Goal: Task Accomplishment & Management: Use online tool/utility

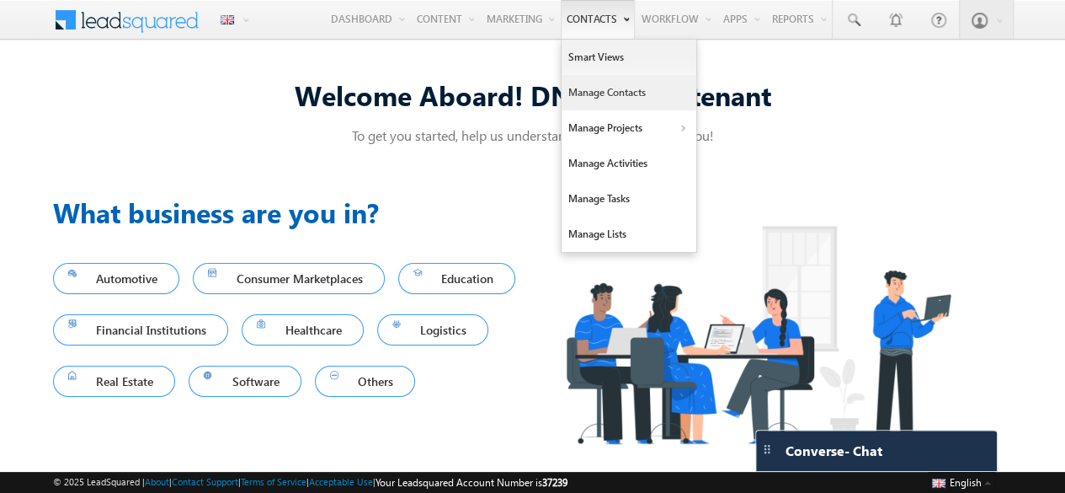
click at [596, 101] on link "Manage Contacts" at bounding box center [629, 92] width 135 height 35
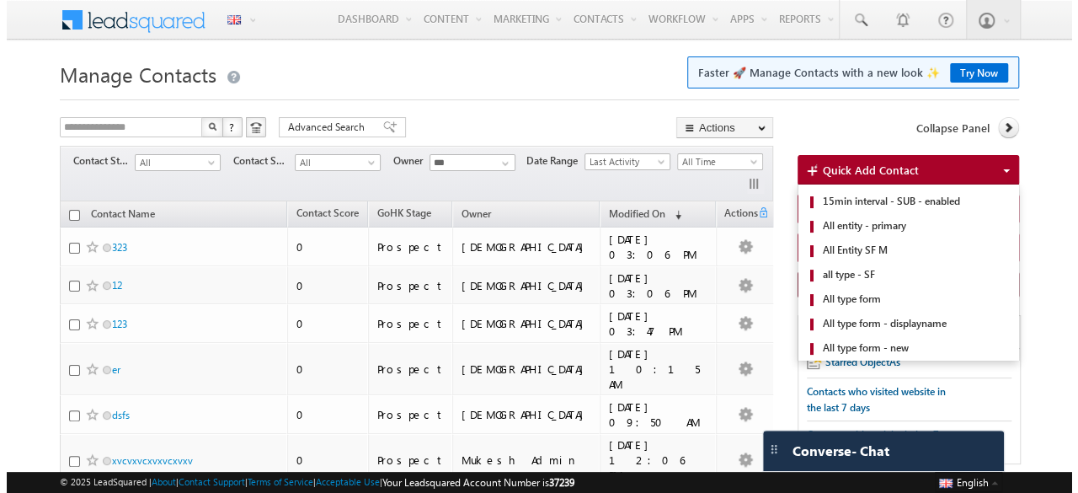
scroll to position [220, 0]
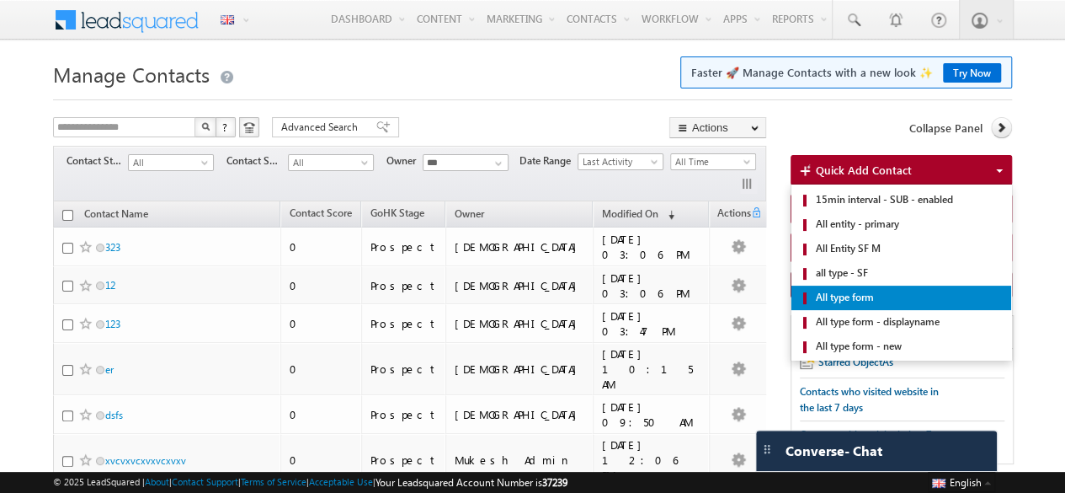
click at [881, 290] on span "All type form" at bounding box center [908, 297] width 193 height 15
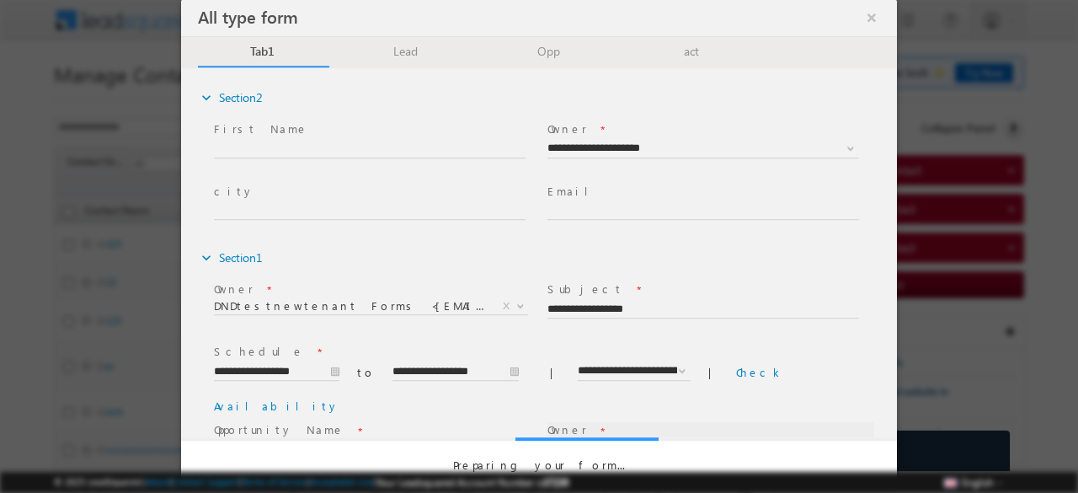
scroll to position [0, 0]
select select "**********"
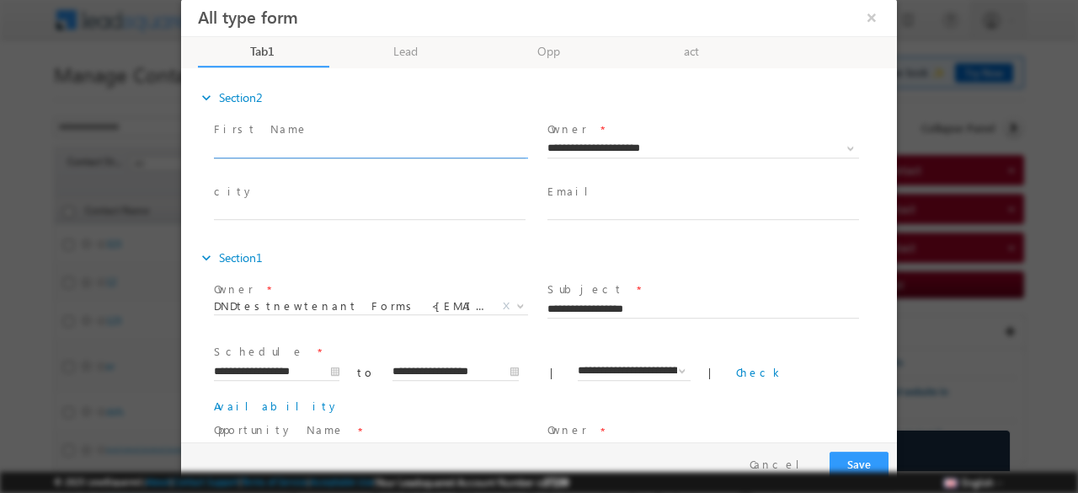
click at [308, 150] on input "text" at bounding box center [370, 149] width 312 height 17
type input "*******"
click at [405, 60] on link "Lead" at bounding box center [406, 52] width 131 height 30
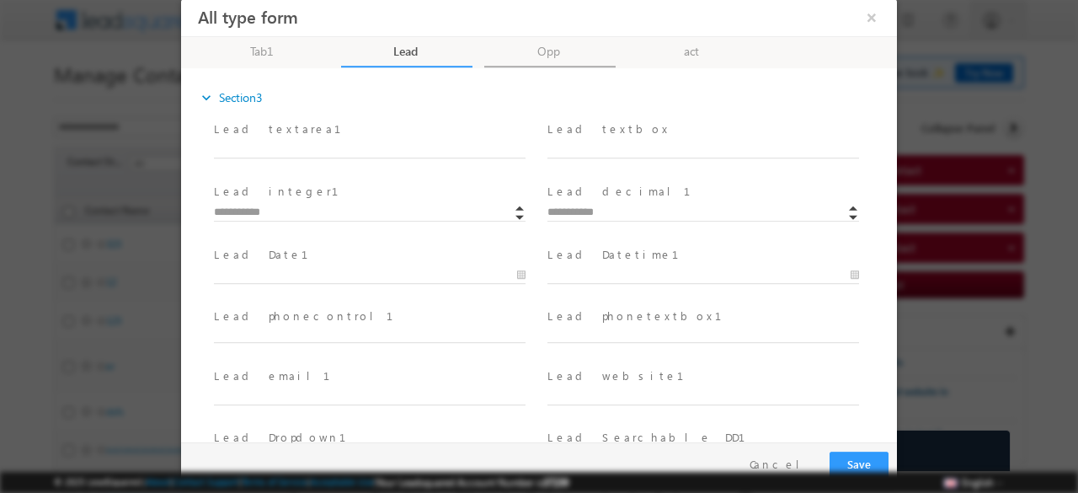
click at [557, 61] on link "Opp" at bounding box center [549, 52] width 131 height 30
click at [699, 47] on link "act" at bounding box center [692, 52] width 131 height 30
click at [553, 55] on link "Opp" at bounding box center [549, 52] width 131 height 30
click at [393, 42] on link "Lead" at bounding box center [406, 52] width 131 height 30
click at [276, 45] on link "Tab1 24% Completed" at bounding box center [263, 52] width 131 height 30
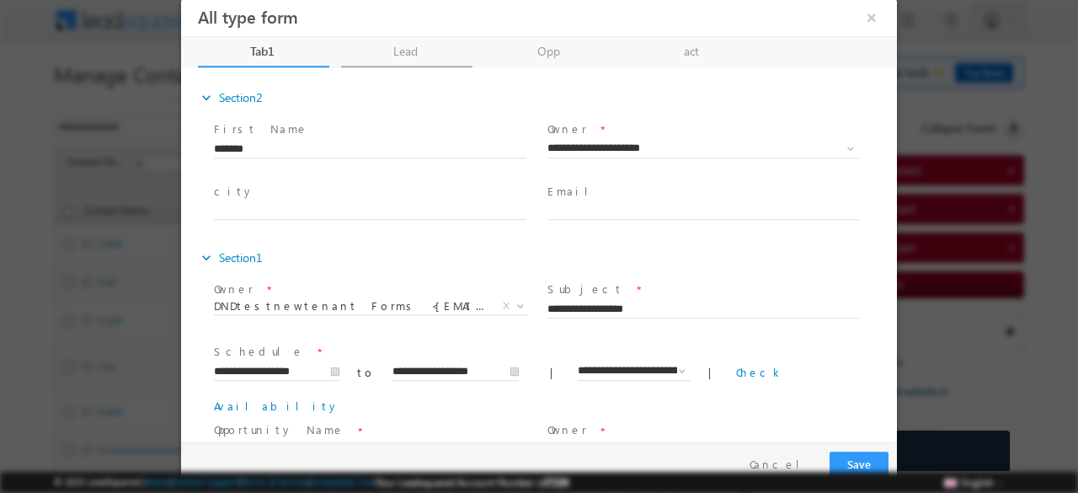
click at [405, 46] on link "Lead" at bounding box center [406, 52] width 131 height 30
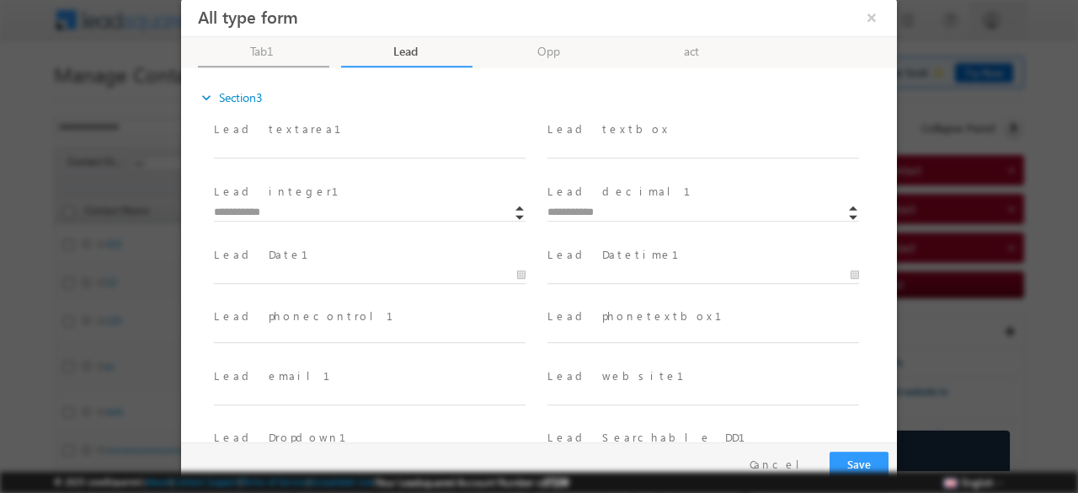
click at [280, 56] on link "Tab1 24% Completed" at bounding box center [263, 52] width 131 height 30
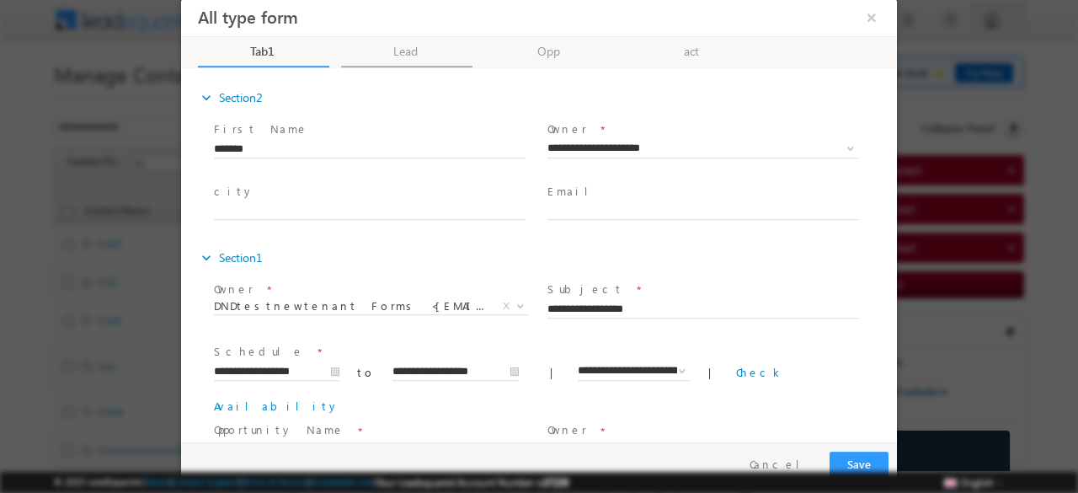
click at [405, 56] on link "Lead" at bounding box center [406, 52] width 131 height 30
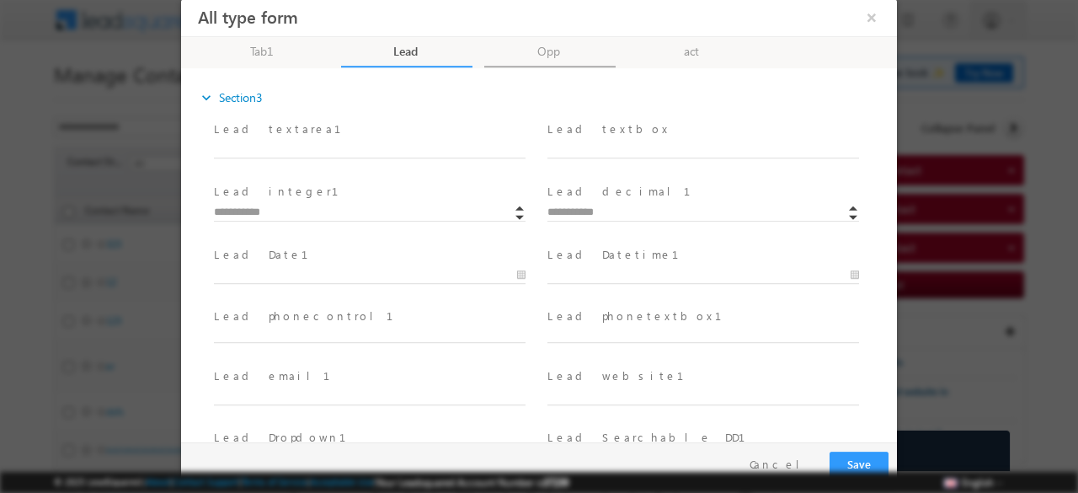
click at [551, 44] on link "Opp" at bounding box center [549, 52] width 131 height 30
click at [717, 59] on link "act" at bounding box center [692, 52] width 131 height 30
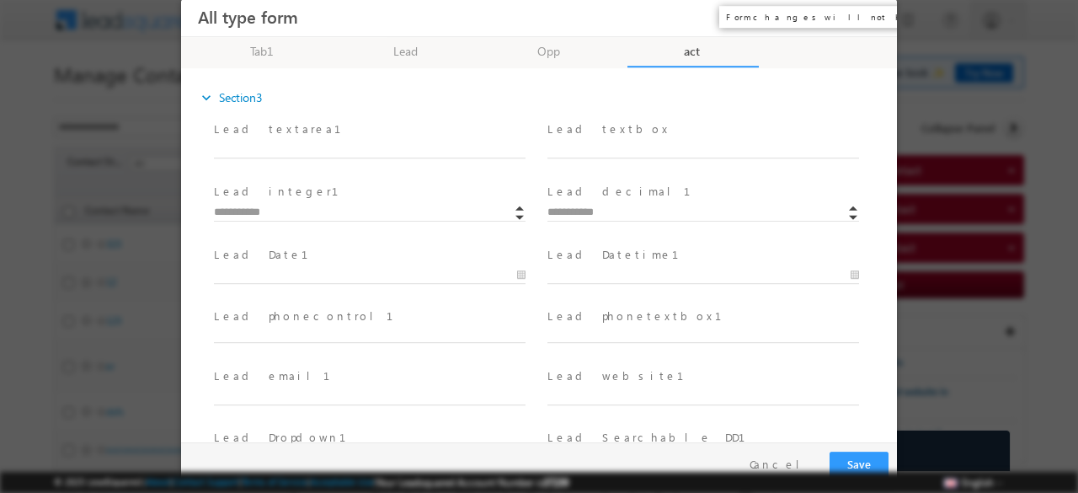
click at [876, 24] on button "×" at bounding box center [871, 17] width 29 height 31
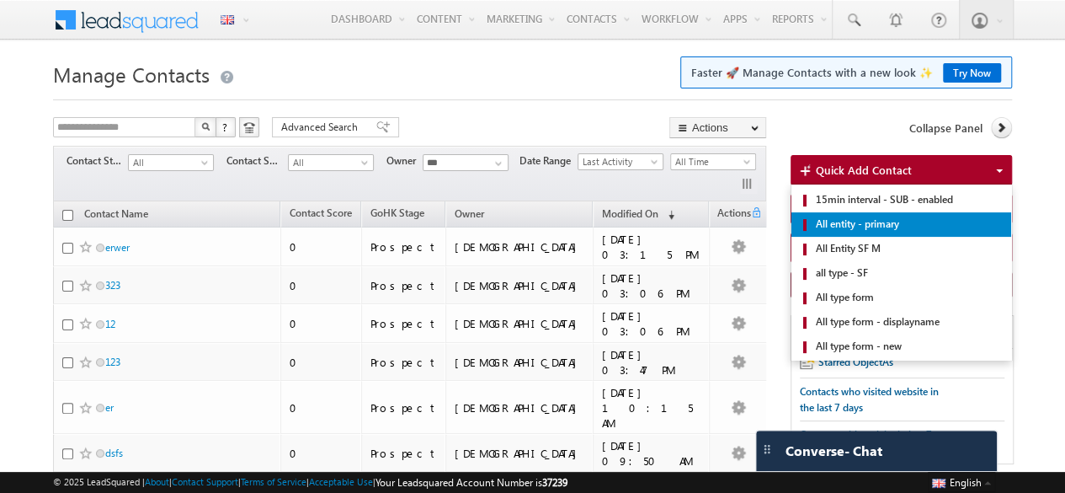
click at [850, 216] on span "All entity - primary" at bounding box center [908, 223] width 193 height 15
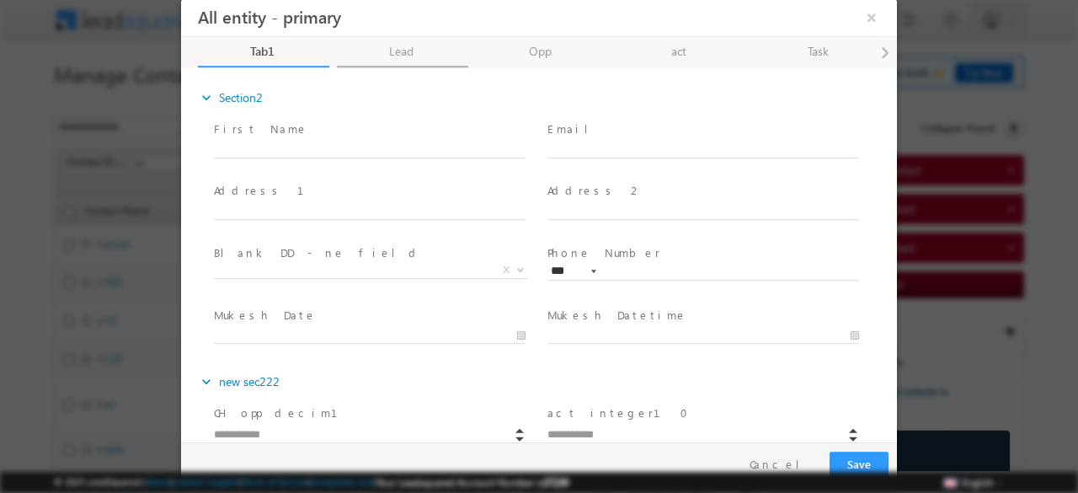
click at [406, 49] on link "Lead" at bounding box center [402, 52] width 131 height 30
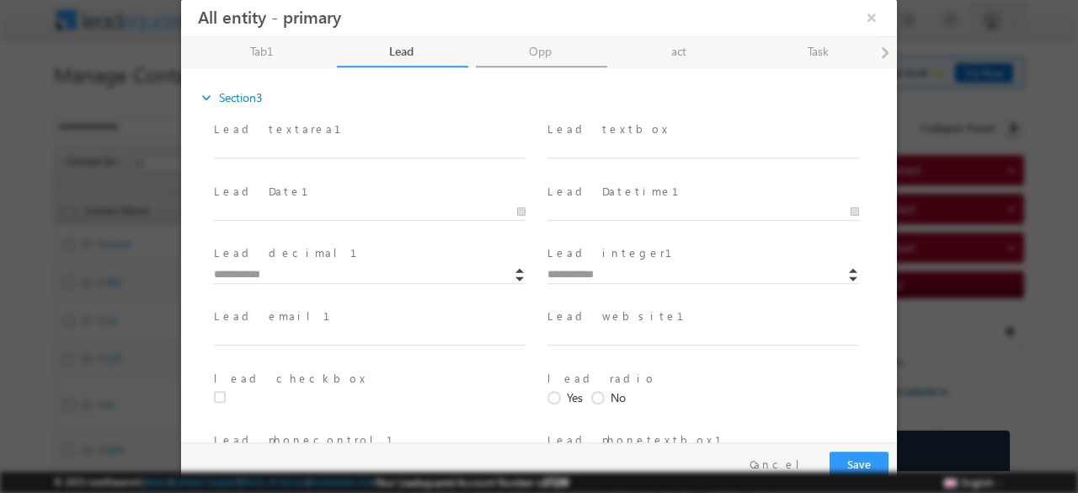
click at [530, 56] on link "Opp" at bounding box center [541, 52] width 131 height 30
click at [665, 51] on link "act" at bounding box center [680, 52] width 131 height 30
click at [817, 50] on link "Task" at bounding box center [819, 52] width 131 height 30
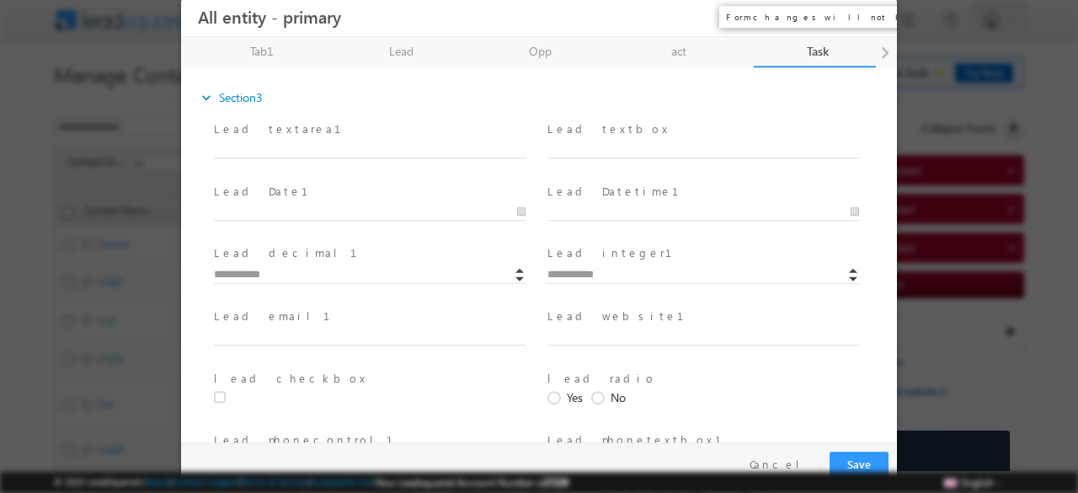
click at [871, 14] on button "×" at bounding box center [871, 17] width 29 height 31
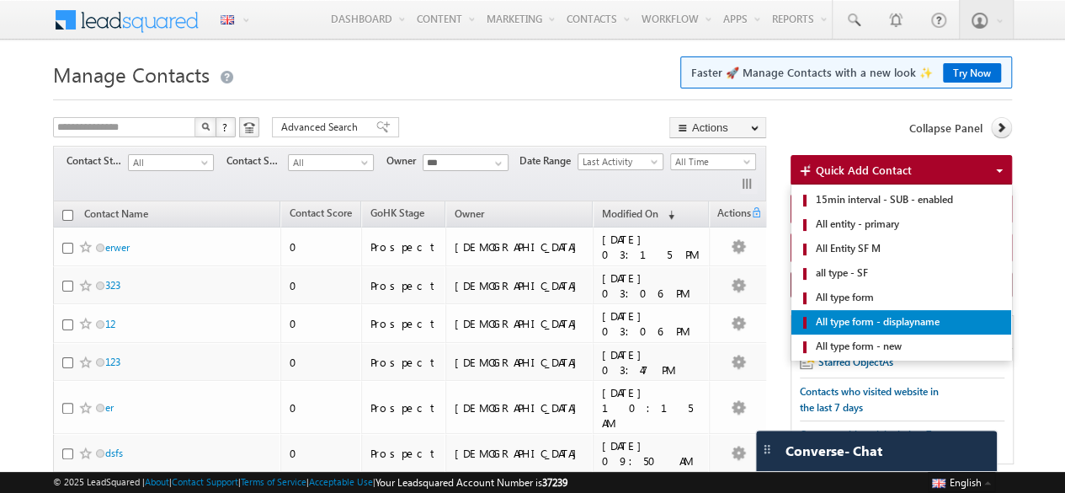
click at [869, 314] on span "All type form - displayname" at bounding box center [908, 321] width 193 height 15
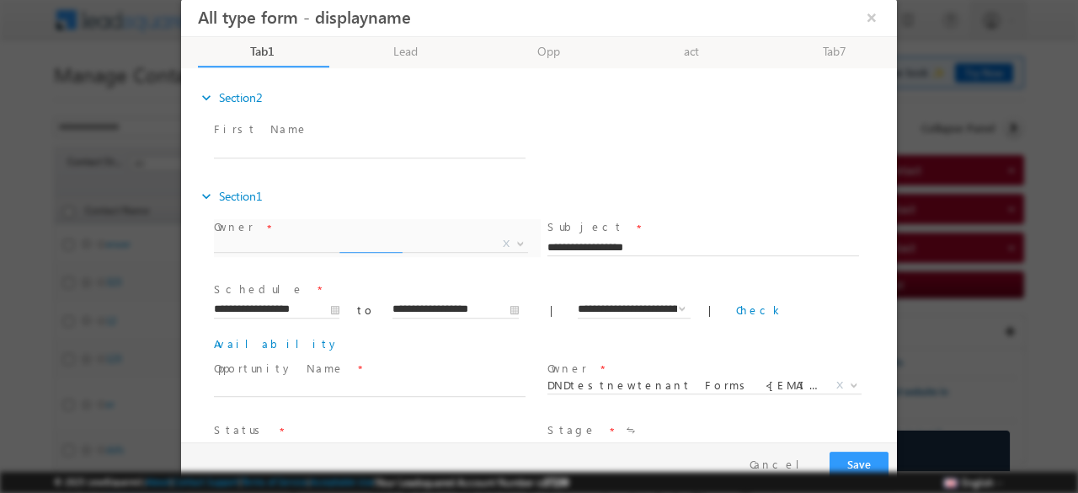
select select "**********"
click at [378, 59] on link "Lead" at bounding box center [406, 52] width 131 height 30
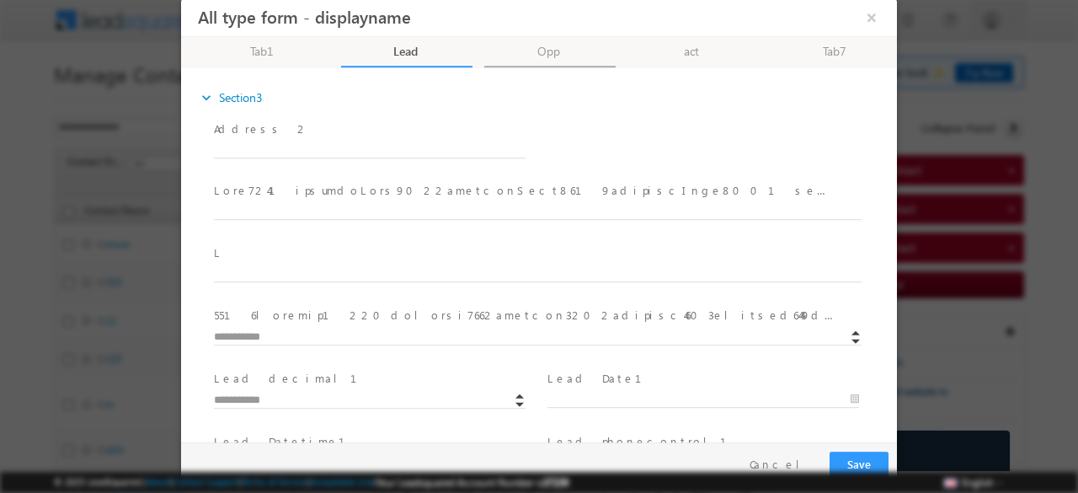
click at [505, 64] on link "Opp" at bounding box center [549, 52] width 131 height 30
click at [690, 47] on link "act" at bounding box center [692, 52] width 131 height 30
click at [399, 44] on link "Lead" at bounding box center [406, 52] width 131 height 30
click at [535, 58] on link "Opp" at bounding box center [549, 52] width 131 height 30
click at [636, 53] on link "act" at bounding box center [692, 52] width 131 height 30
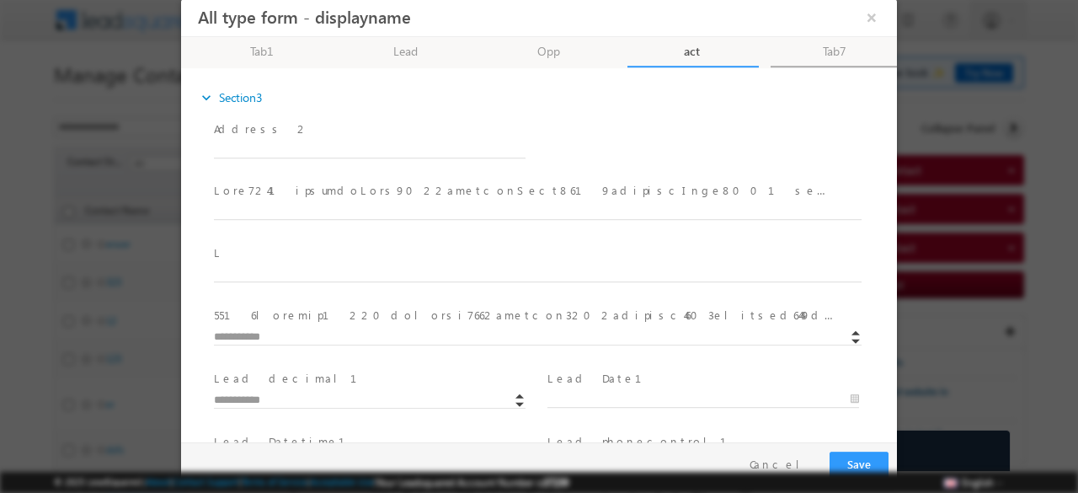
click at [811, 45] on link "Tab7" at bounding box center [835, 52] width 131 height 30
click at [582, 56] on link "Opp" at bounding box center [549, 52] width 131 height 30
click at [426, 51] on link "Lead" at bounding box center [406, 52] width 131 height 30
click at [265, 51] on link "Tab1 30% Completed" at bounding box center [263, 52] width 131 height 30
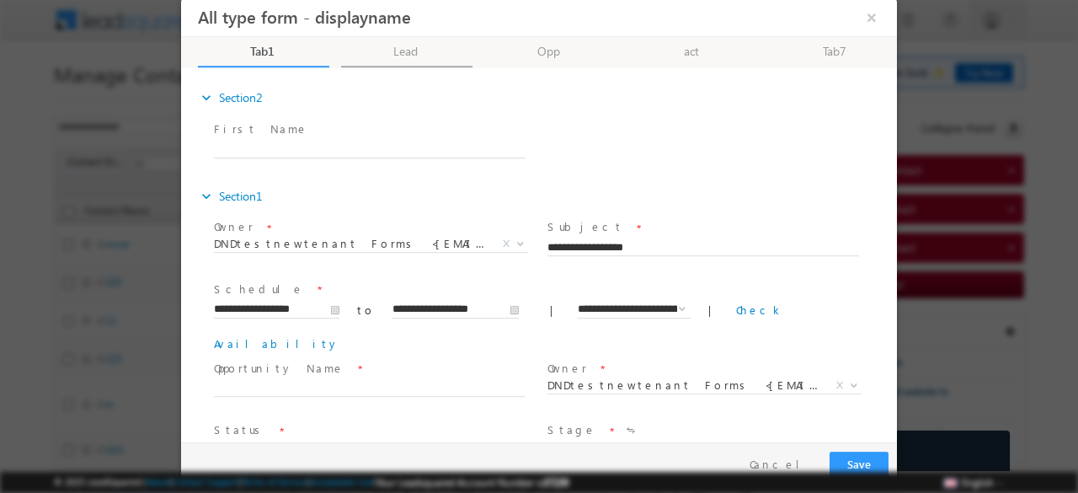
click at [387, 48] on link "Lead" at bounding box center [406, 52] width 131 height 30
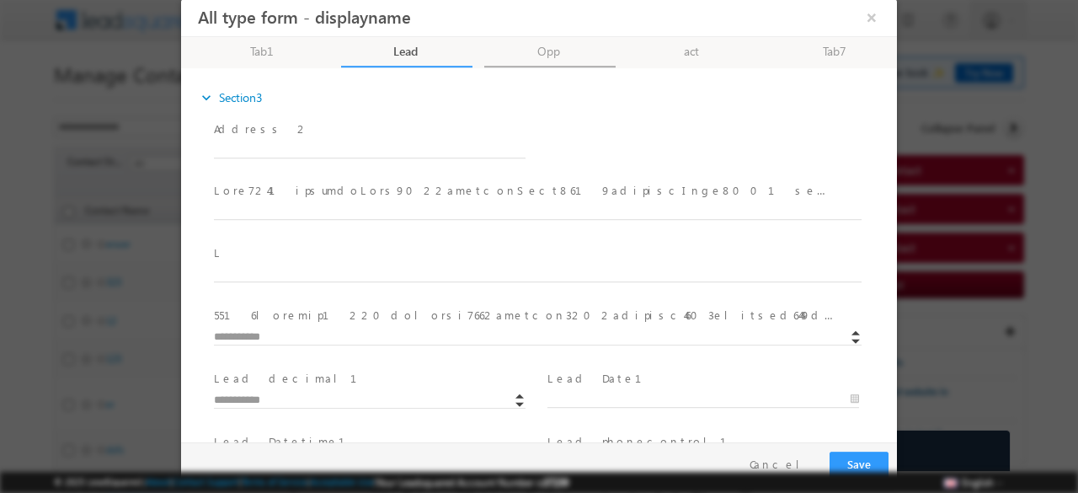
click at [549, 61] on link "Opp" at bounding box center [549, 52] width 131 height 30
click at [640, 54] on link "act" at bounding box center [692, 52] width 131 height 30
click at [804, 61] on link "Tab7" at bounding box center [835, 52] width 131 height 30
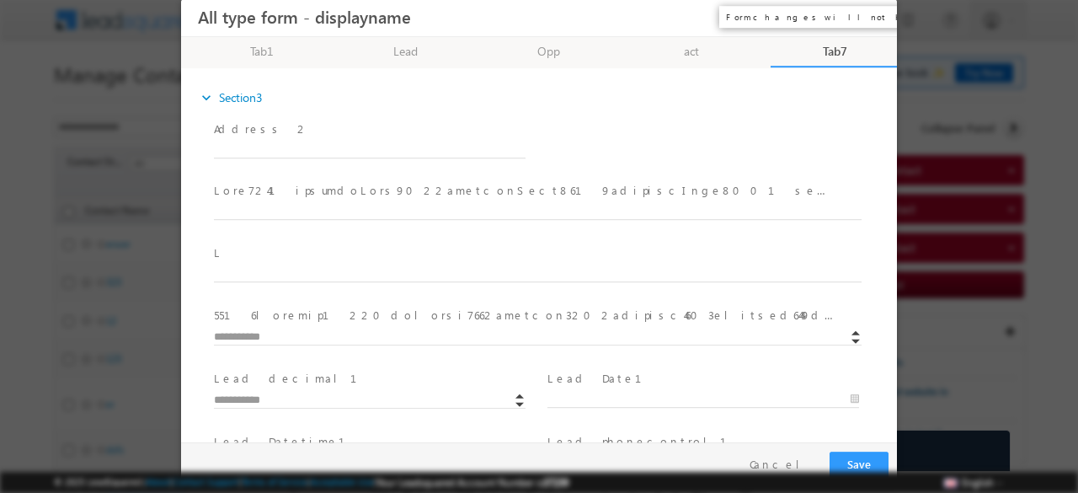
click at [875, 17] on button "×" at bounding box center [871, 17] width 29 height 31
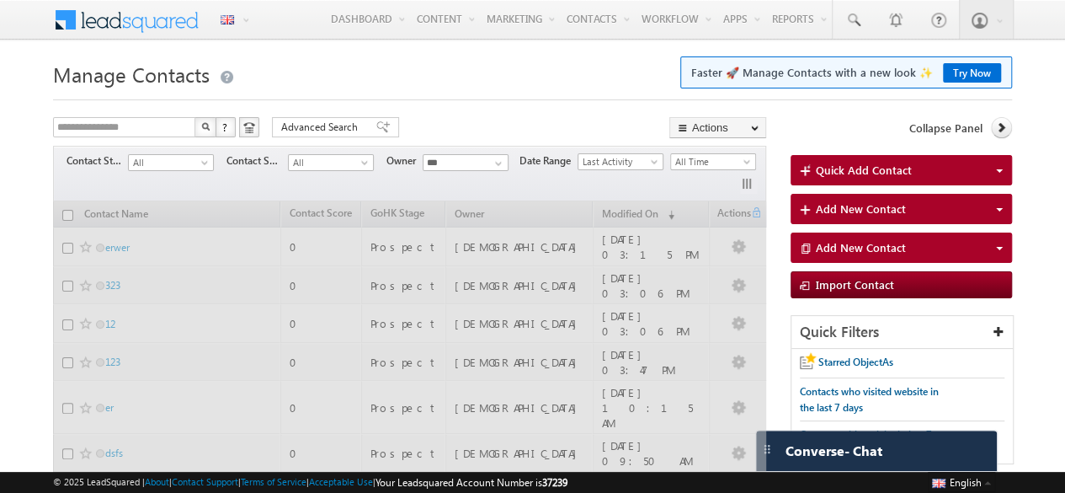
click at [610, 119] on div "**********" at bounding box center [409, 129] width 713 height 24
